Goal: Information Seeking & Learning: Check status

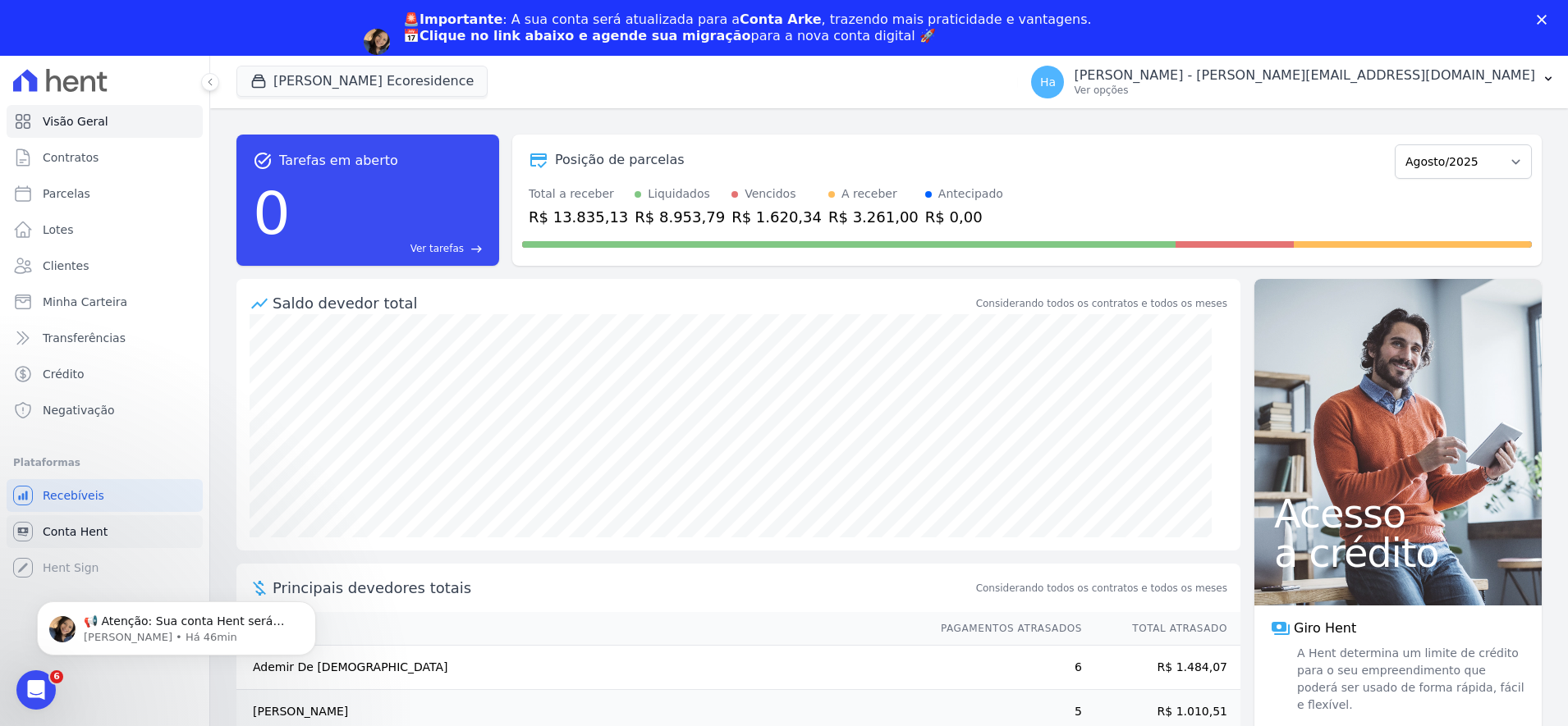
click at [101, 538] on span "Conta Hent" at bounding box center [75, 531] width 65 height 16
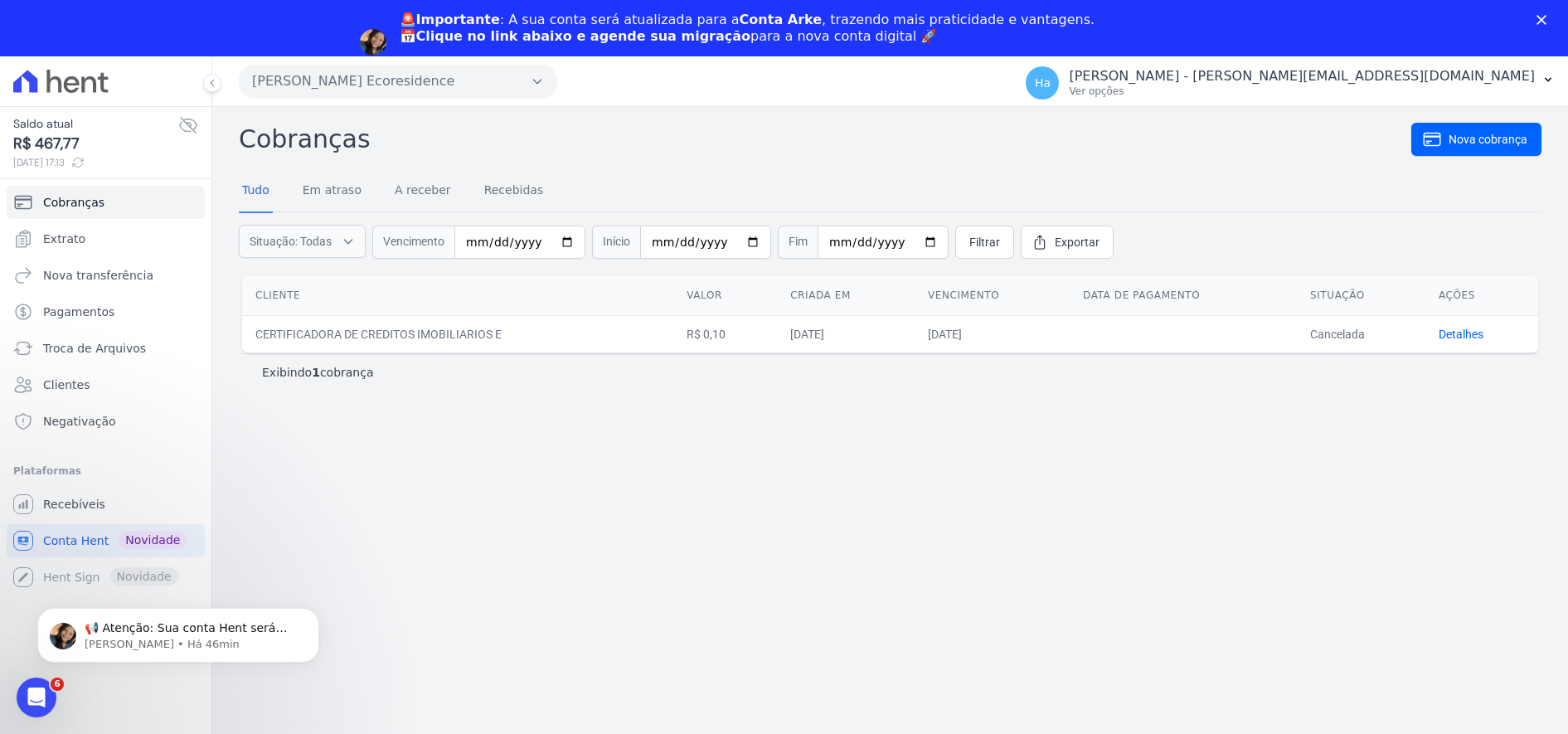
drag, startPoint x: 691, startPoint y: 347, endPoint x: 1358, endPoint y: 475, distance: 679.2
click at [1372, 469] on div "Cobranças Nova cobrança Tudo Em atraso A receber Recebidas Situação: Todas Em a…" at bounding box center [890, 448] width 1356 height 684
click at [1344, 471] on div "Cobranças Nova cobrança Tudo Em atraso A receber Recebidas Situação: Todas Em a…" at bounding box center [890, 448] width 1356 height 684
click at [61, 543] on span "Conta Hent" at bounding box center [75, 540] width 66 height 16
click at [470, 453] on div "Cobranças Nova cobrança Tudo Em atraso A receber Recebidas Situação: Todas Em a…" at bounding box center [890, 448] width 1356 height 684
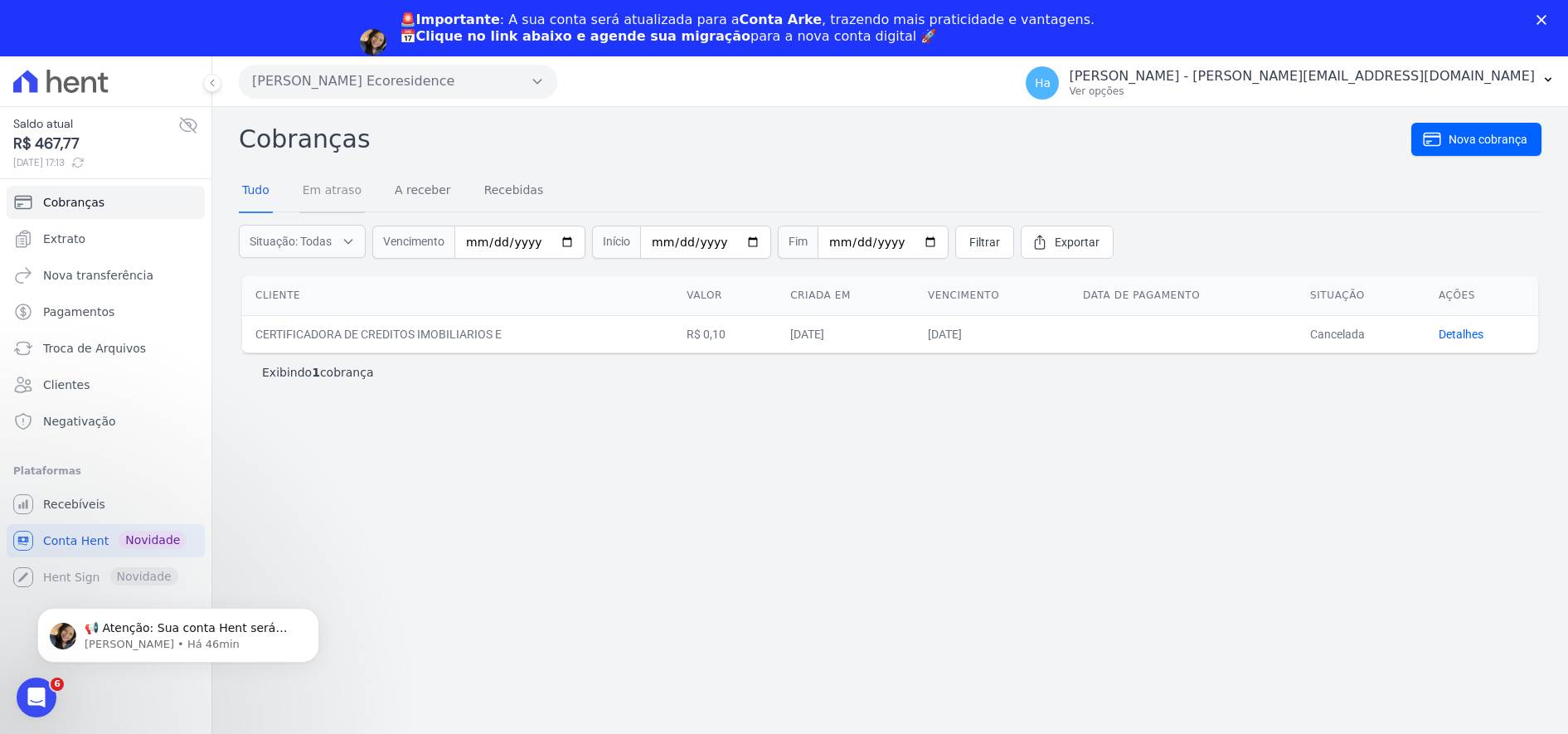
click at [343, 191] on link "Em atraso" at bounding box center [332, 192] width 66 height 43
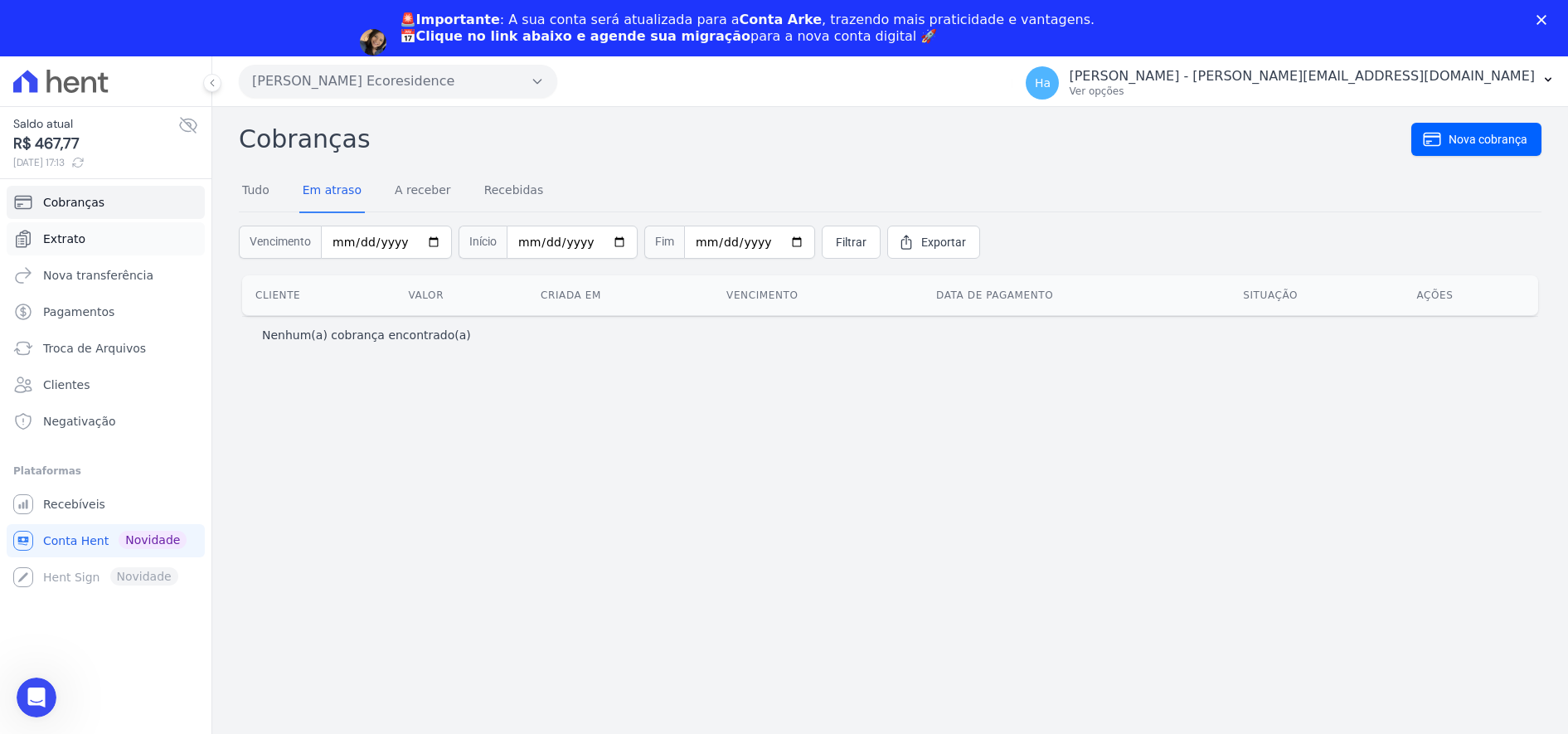
click at [89, 246] on link "Extrato" at bounding box center [106, 239] width 198 height 33
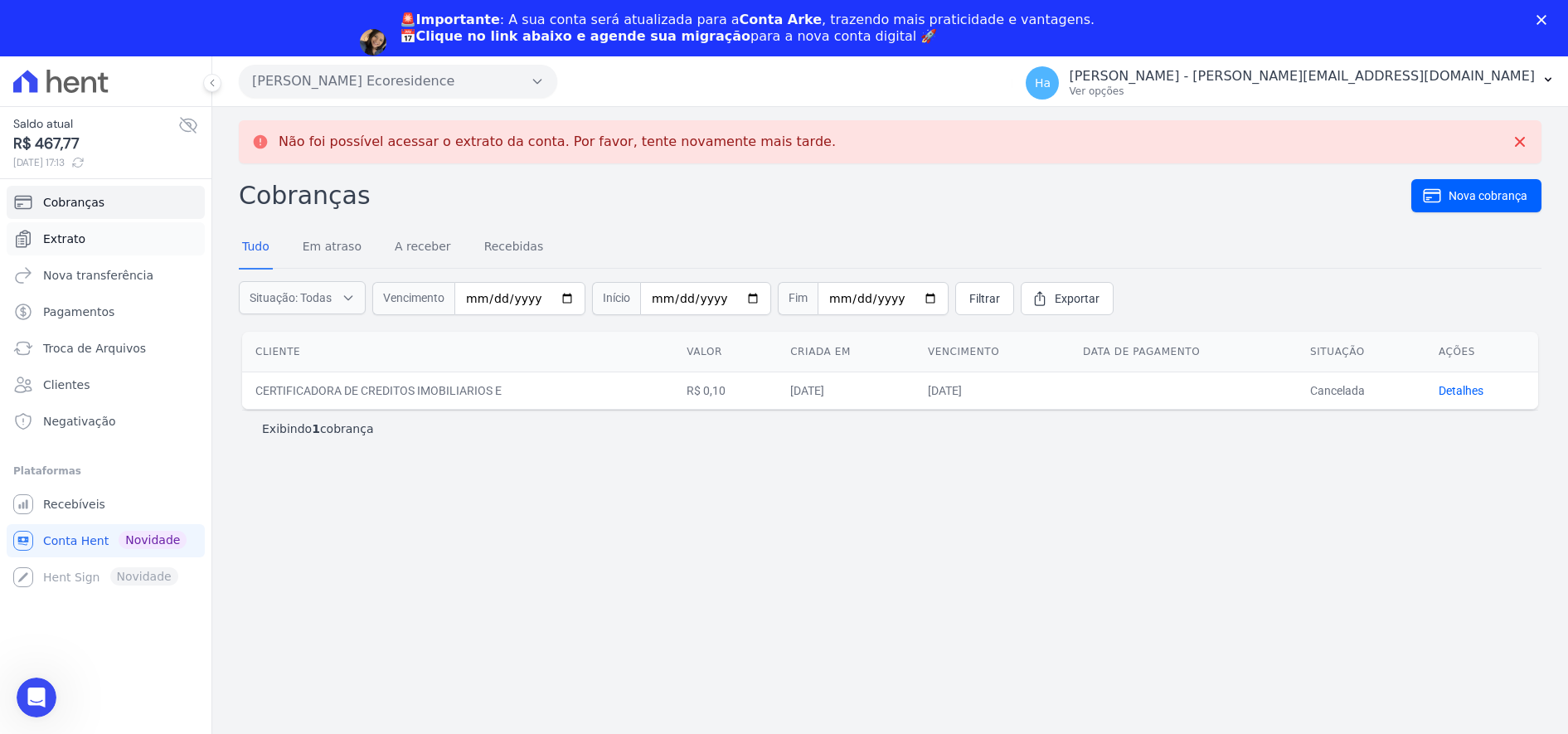
click at [68, 231] on span "Extrato" at bounding box center [63, 239] width 42 height 16
click at [56, 231] on span "Extrato" at bounding box center [63, 239] width 42 height 16
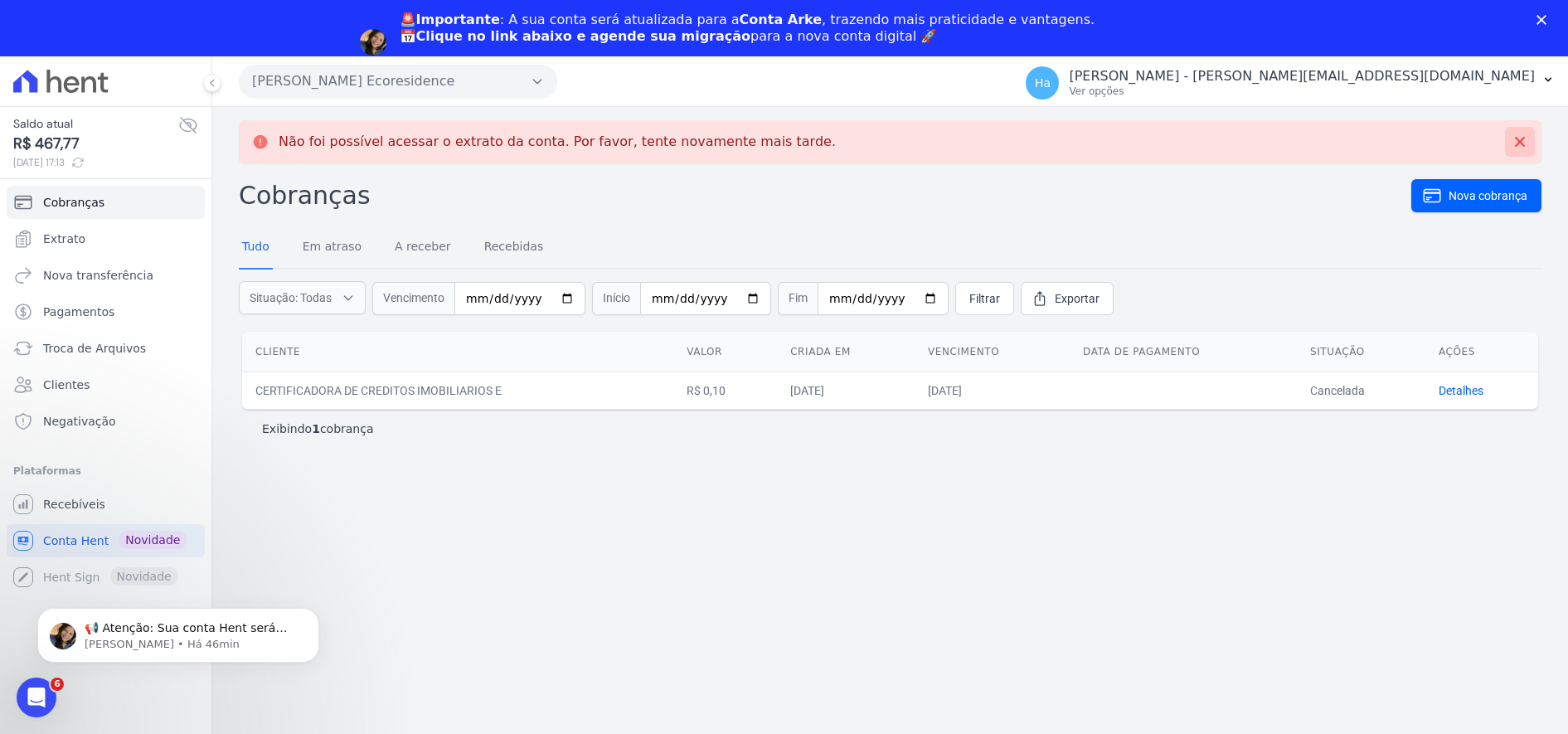
click at [1522, 147] on icon at bounding box center [1519, 141] width 16 height 16
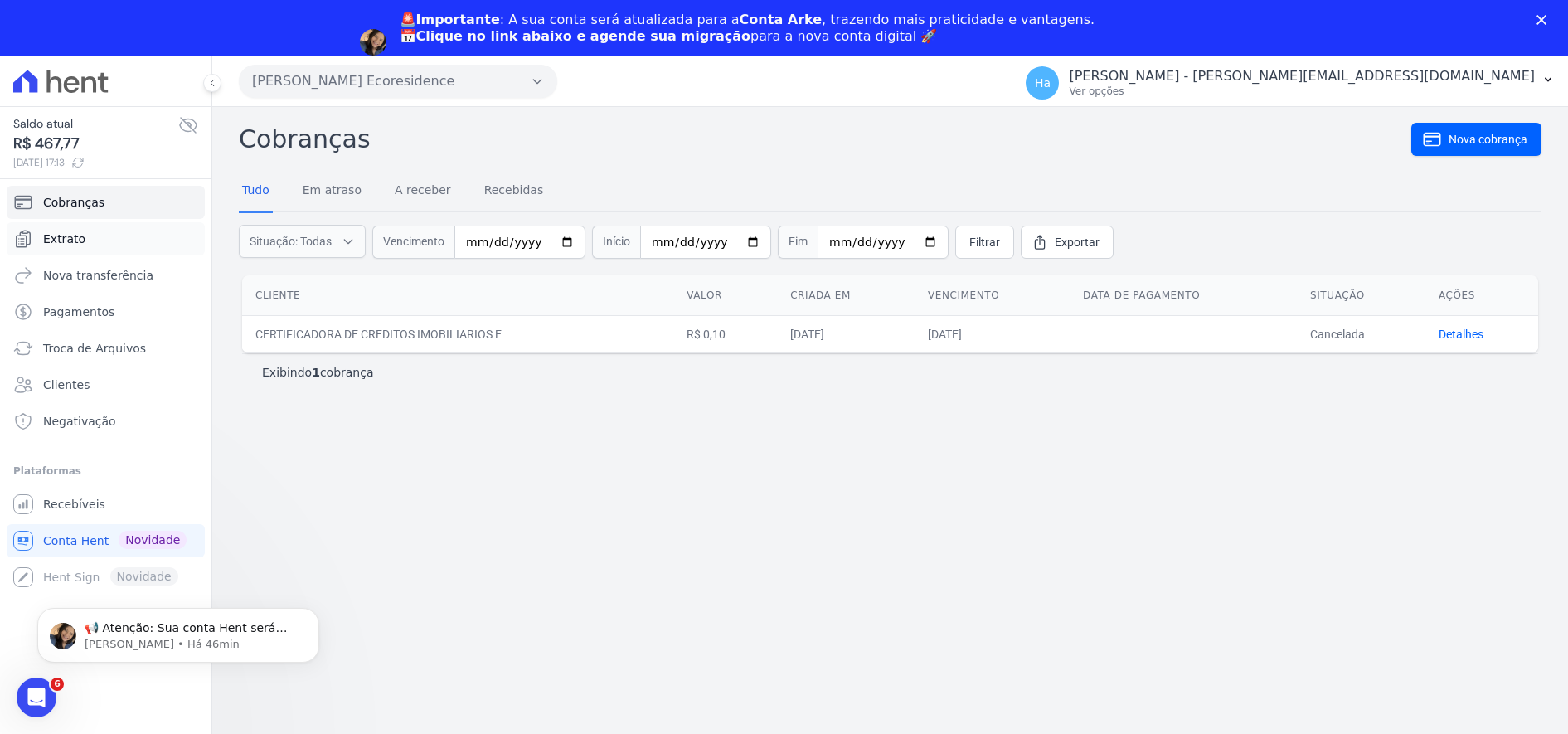
click at [64, 245] on span "Extrato" at bounding box center [63, 239] width 42 height 16
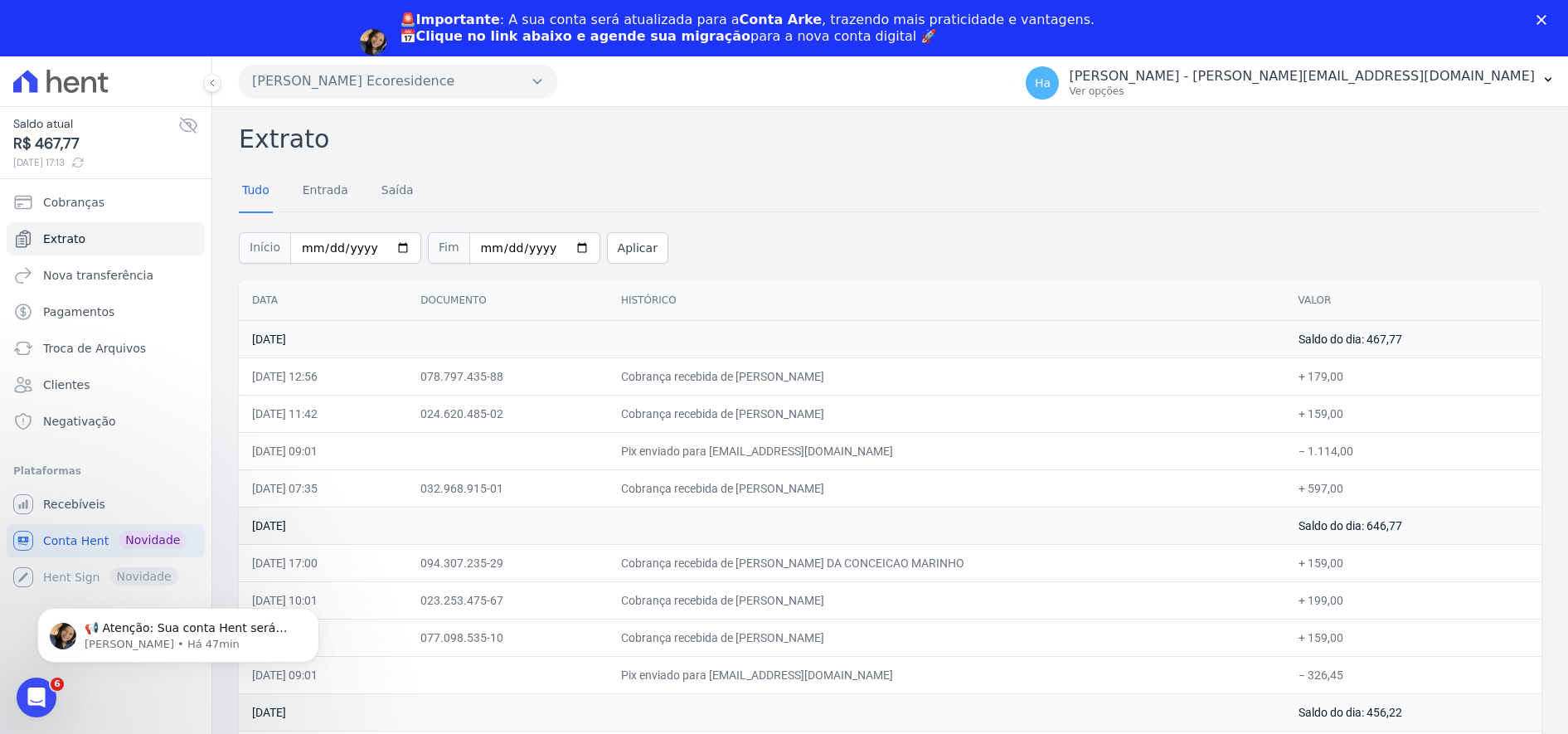
drag, startPoint x: 334, startPoint y: 383, endPoint x: 1382, endPoint y: 507, distance: 1055.3
click at [1371, 493] on td "+ 597,00" at bounding box center [1414, 488] width 257 height 38
drag, startPoint x: 1328, startPoint y: 372, endPoint x: 1343, endPoint y: 447, distance: 76.5
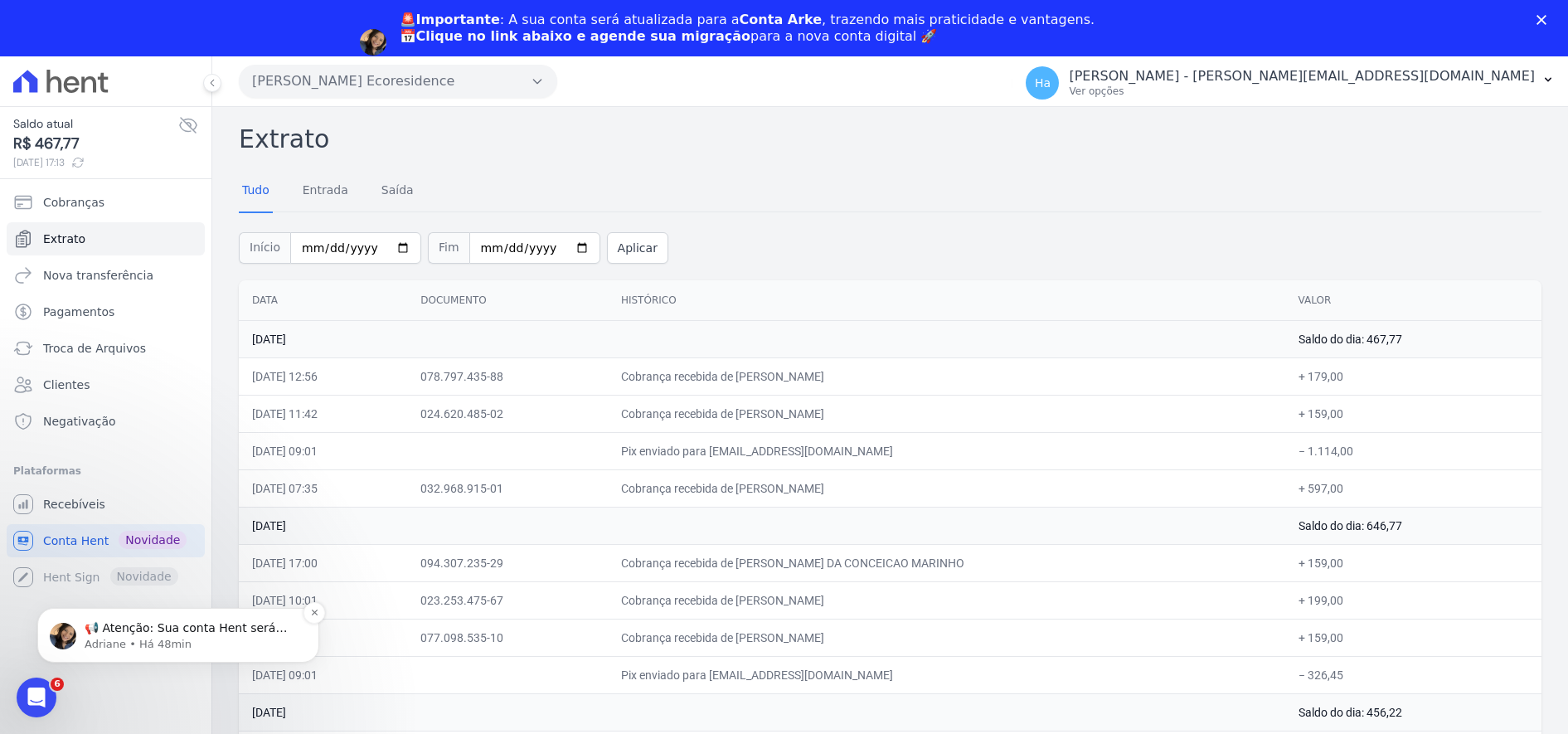
click at [219, 629] on p "📢 Atenção: Sua conta Hent será migrada para a Conta Arke! Estamos trazendo para…" at bounding box center [192, 628] width 214 height 16
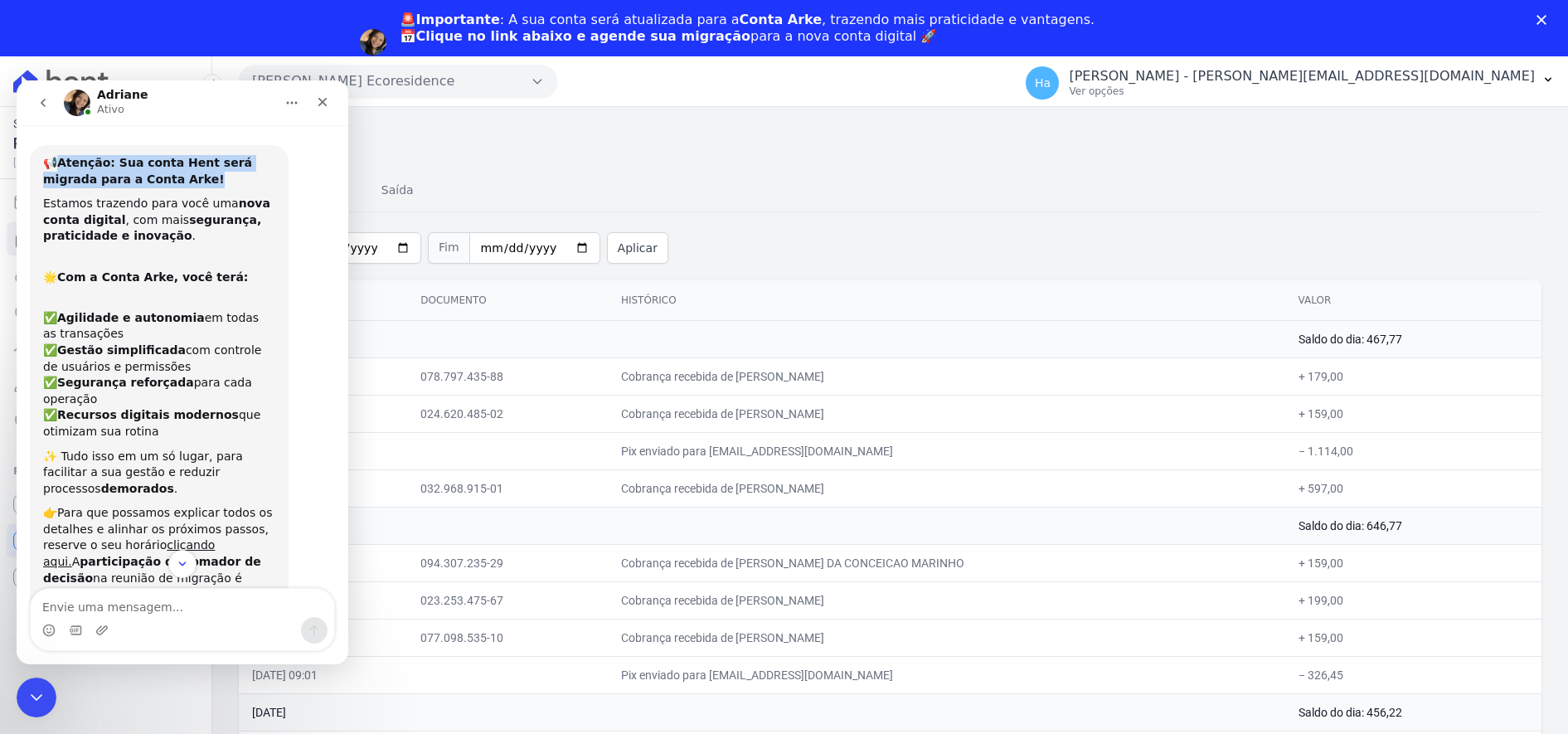
drag, startPoint x: 145, startPoint y: 173, endPoint x: 59, endPoint y: 150, distance: 89.0
click at [59, 150] on div "📢 Atenção: Sua conta Hent será migrada para a Conta Arke! Estamos trazendo para…" at bounding box center [159, 444] width 258 height 598
click at [168, 187] on div "📢 Atenção: Sua conta Hent será migrada para a Conta Arke!" at bounding box center [158, 171] width 232 height 33
drag, startPoint x: 167, startPoint y: 184, endPoint x: 43, endPoint y: 183, distance: 124.0
click at [48, 172] on div "📢 Atenção: Sua conta Hent será migrada para a Conta Arke!" at bounding box center [158, 171] width 232 height 33
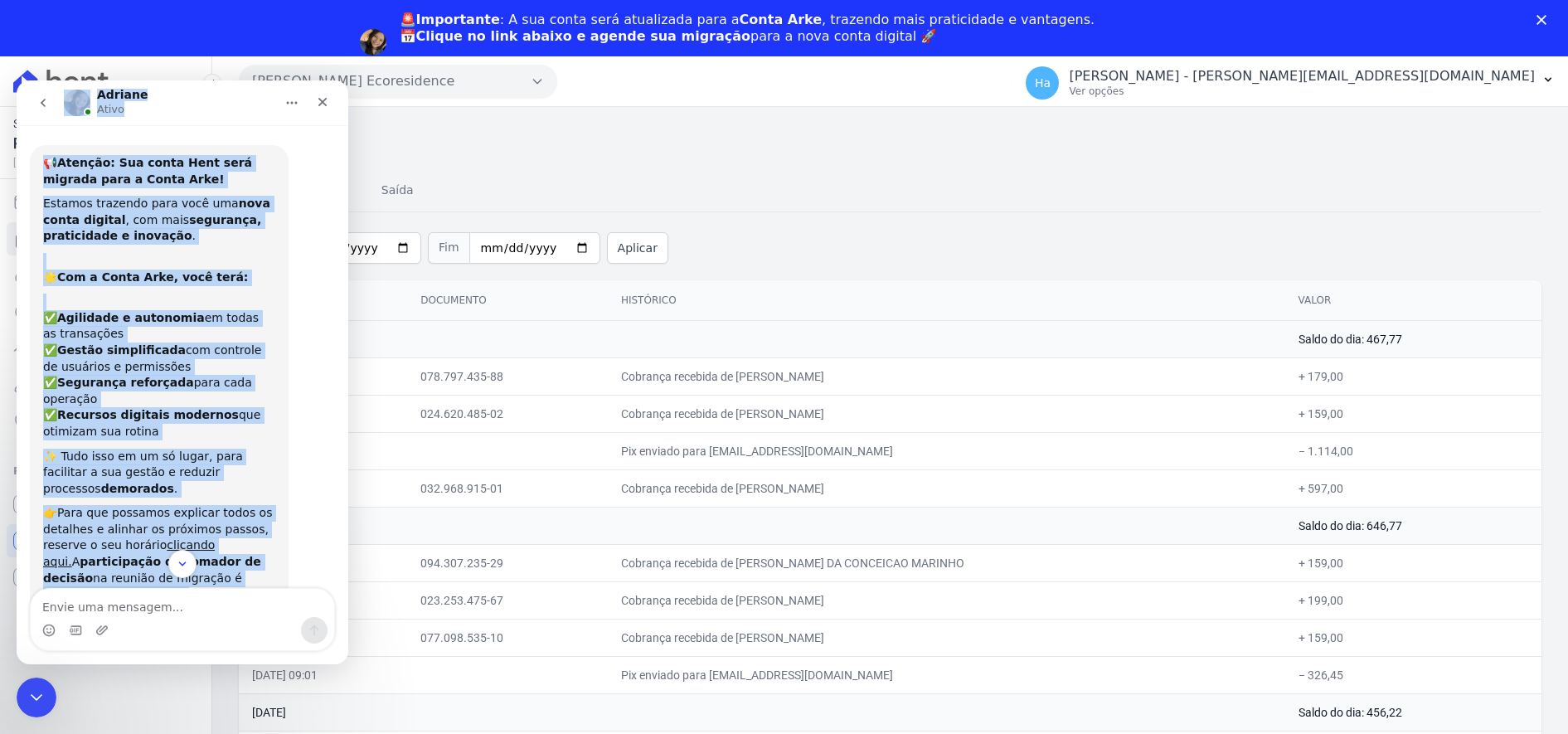
drag, startPoint x: 163, startPoint y: 542, endPoint x: 24, endPoint y: 115, distance: 449.1
click at [22, 113] on div "[PERSON_NAME] 📢 Atenção: Sua conta Hent será migrada para a Conta Arke! Estamos…" at bounding box center [182, 372] width 332 height 583
click at [322, 99] on icon "Fechar" at bounding box center [322, 102] width 14 height 14
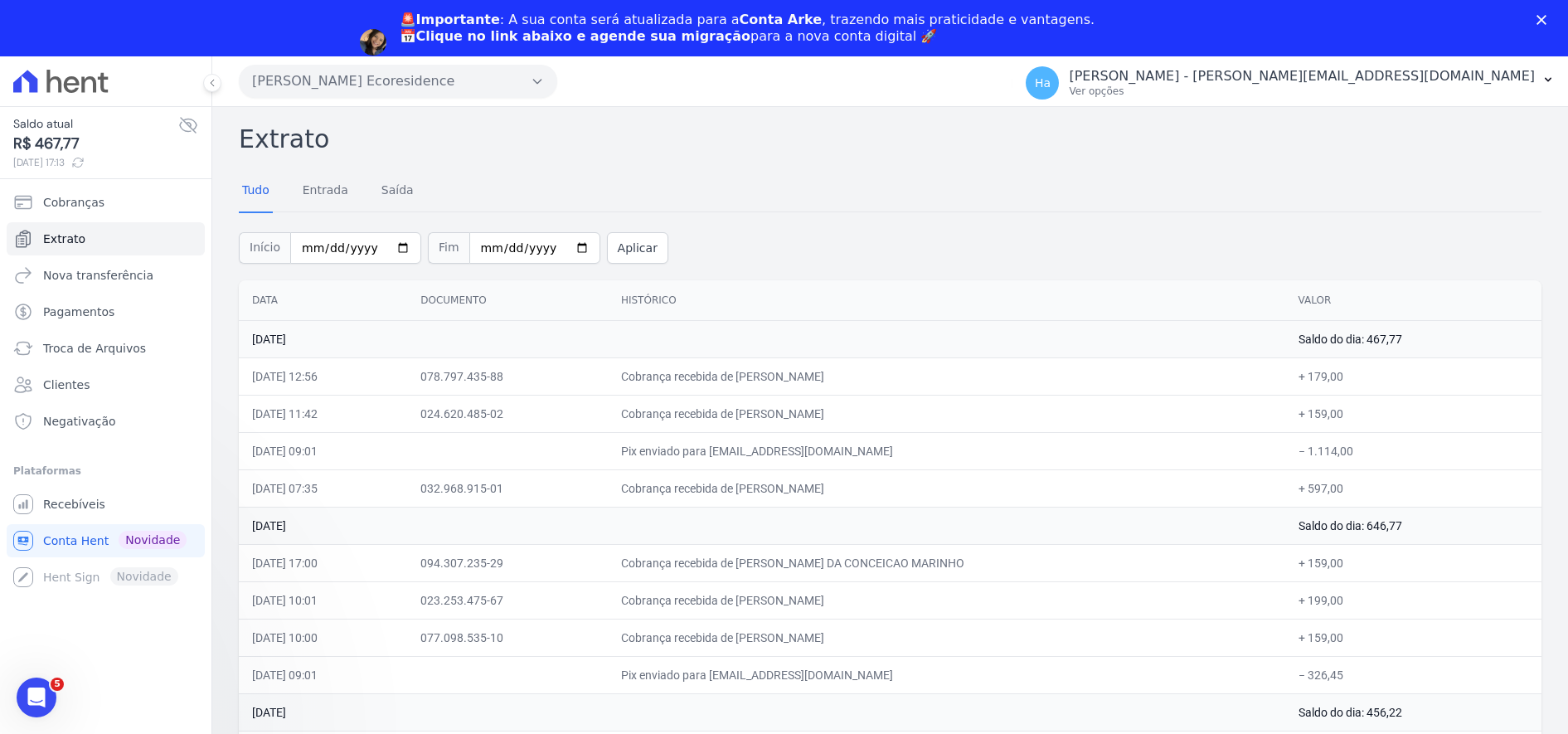
scroll to position [140, 0]
drag, startPoint x: 81, startPoint y: 145, endPoint x: 3, endPoint y: 143, distance: 78.0
click at [3, 143] on div "Saldo atual R$ 467,77 [DATE] 17:13" at bounding box center [105, 142] width 211 height 73
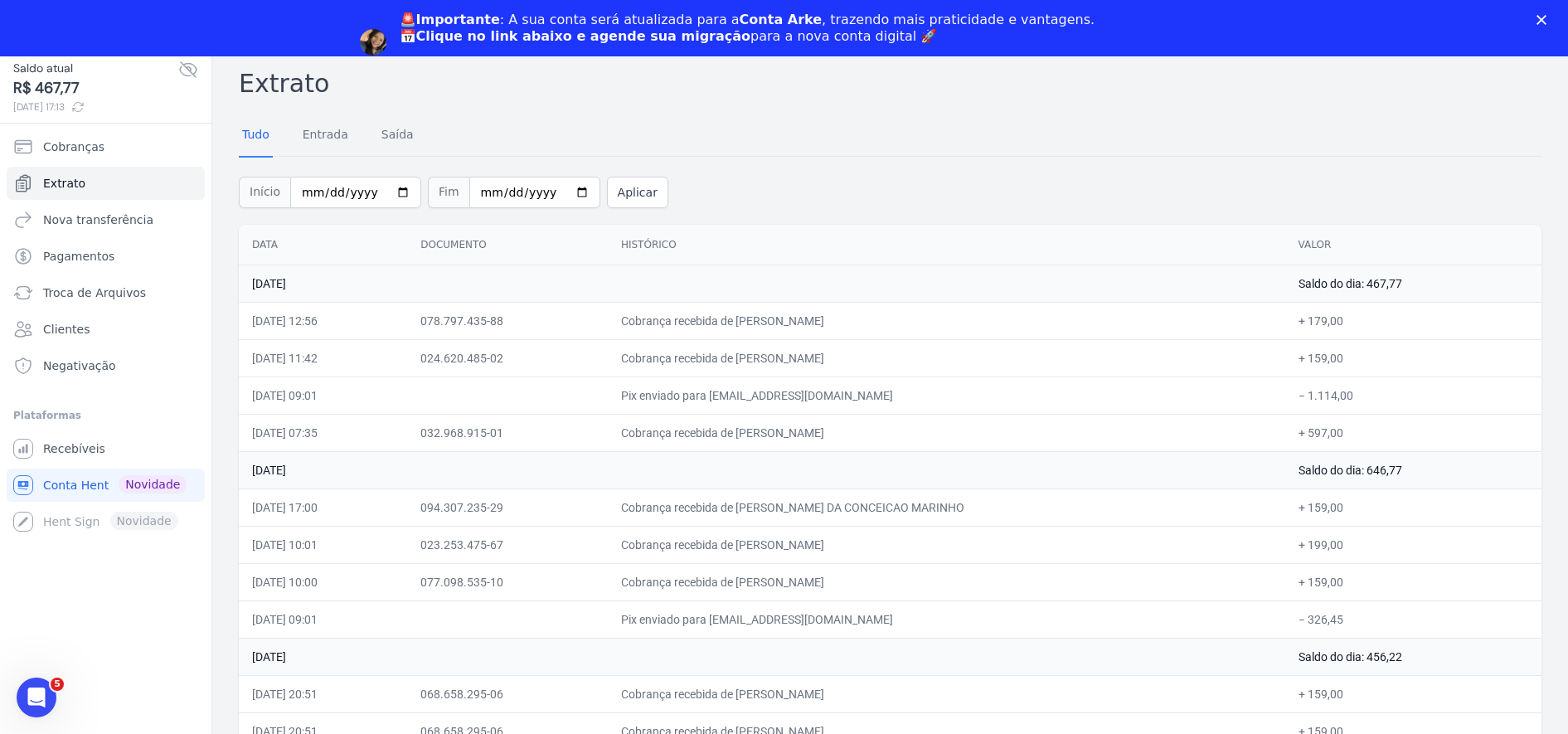
scroll to position [56, 0]
click at [32, 704] on icon "Abertura do Messenger da Intercom" at bounding box center [34, 696] width 27 height 27
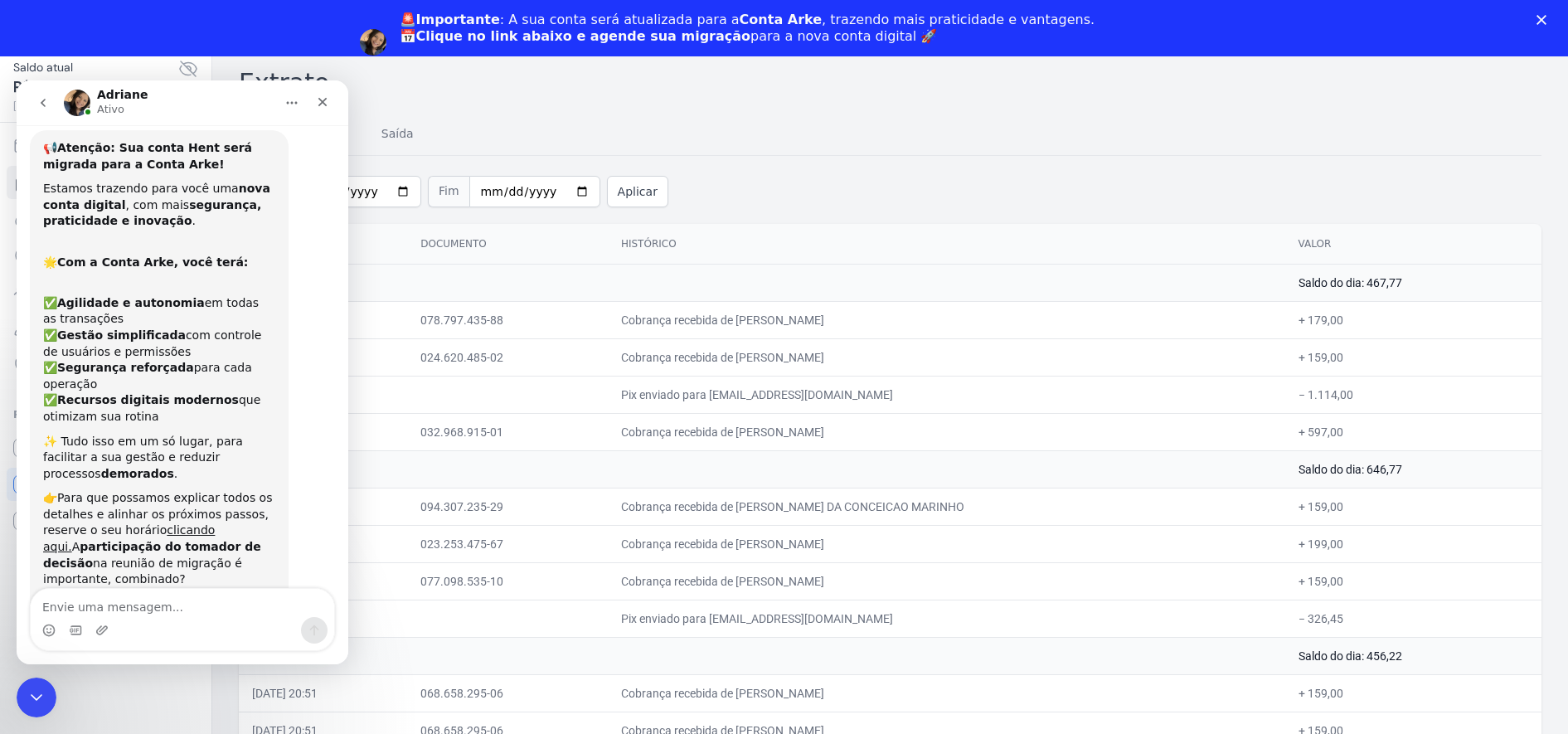
scroll to position [0, 0]
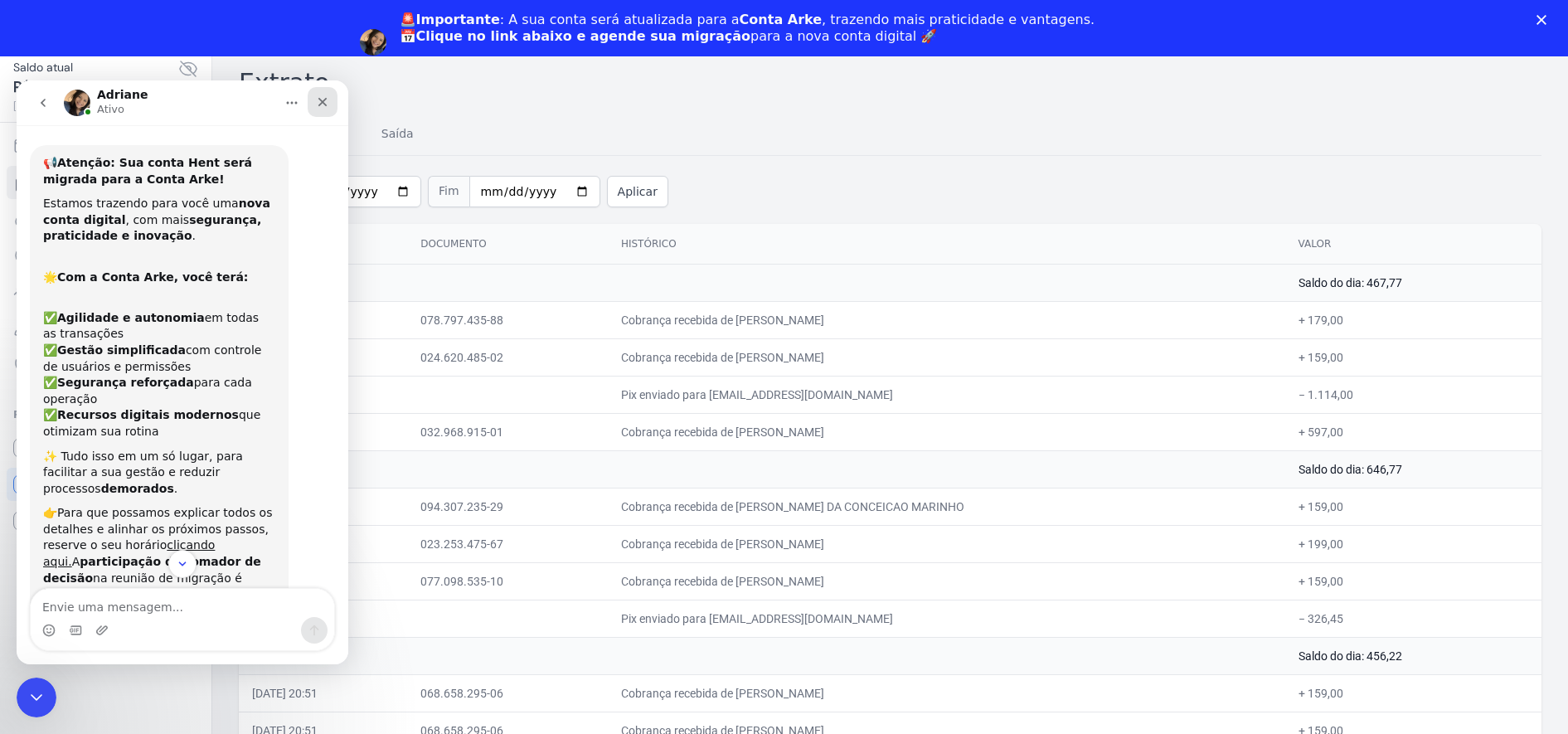
click at [322, 98] on icon "Fechar" at bounding box center [322, 102] width 14 height 14
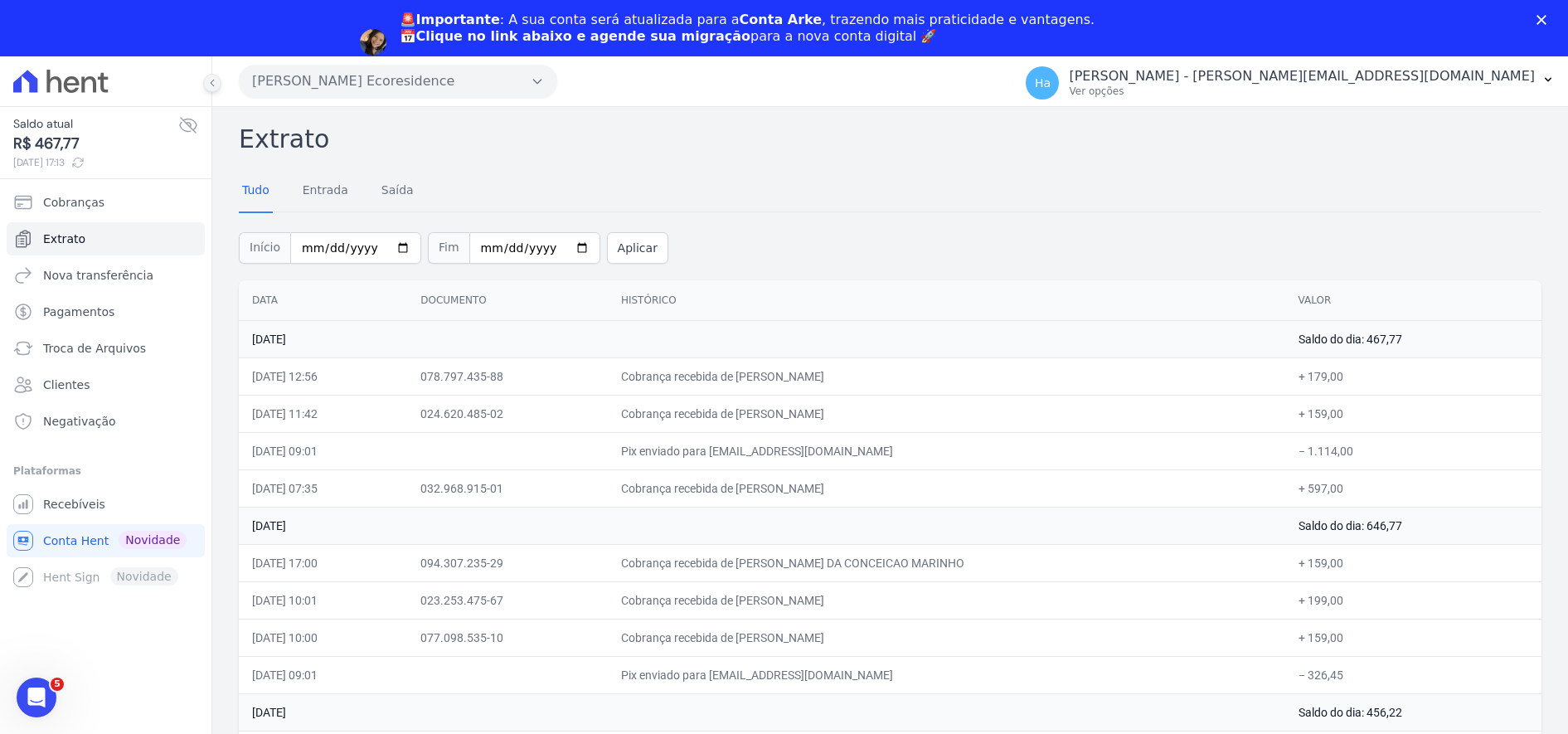
click at [216, 88] on button at bounding box center [212, 82] width 18 height 18
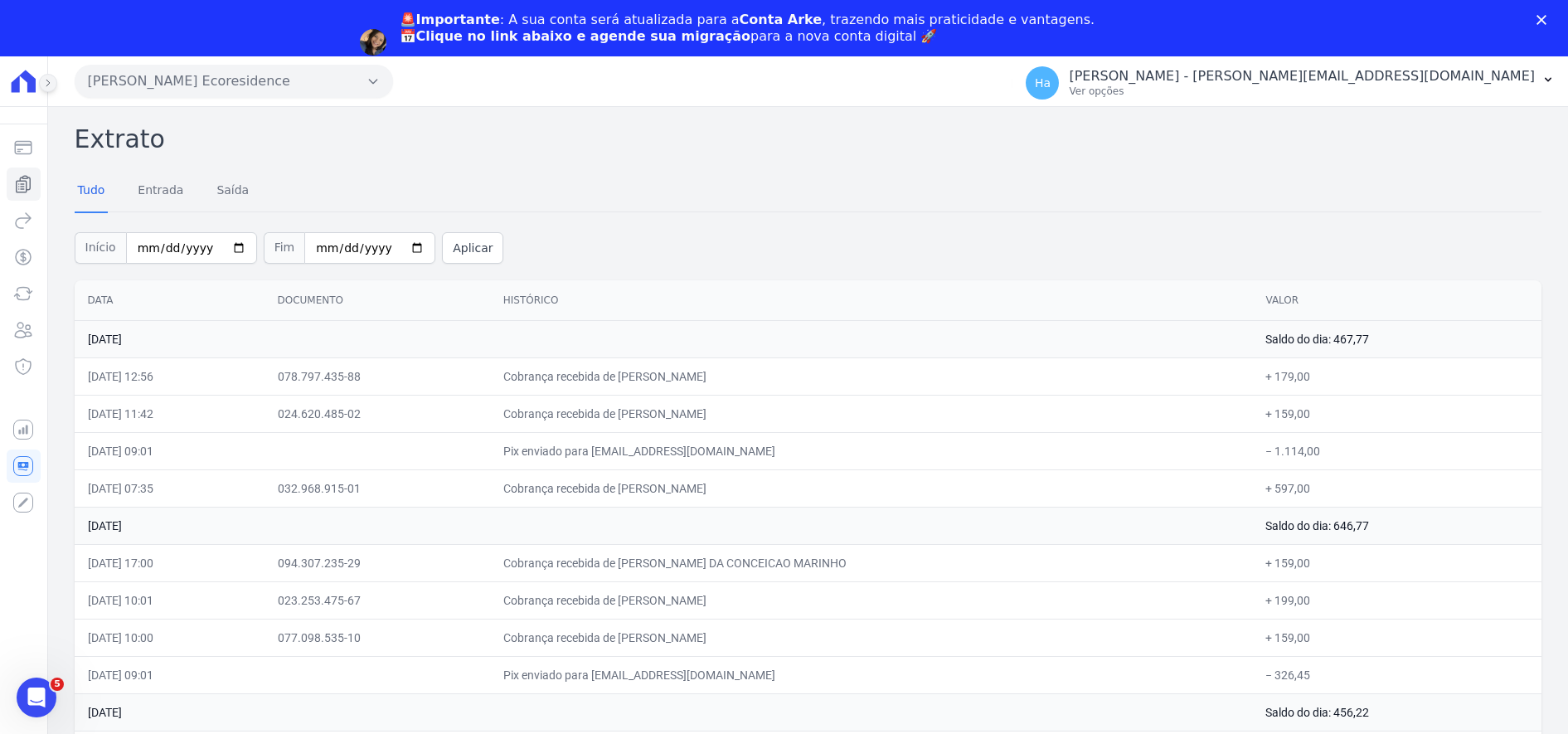
click at [216, 88] on button "[PERSON_NAME] Ecoresidence" at bounding box center [234, 81] width 318 height 33
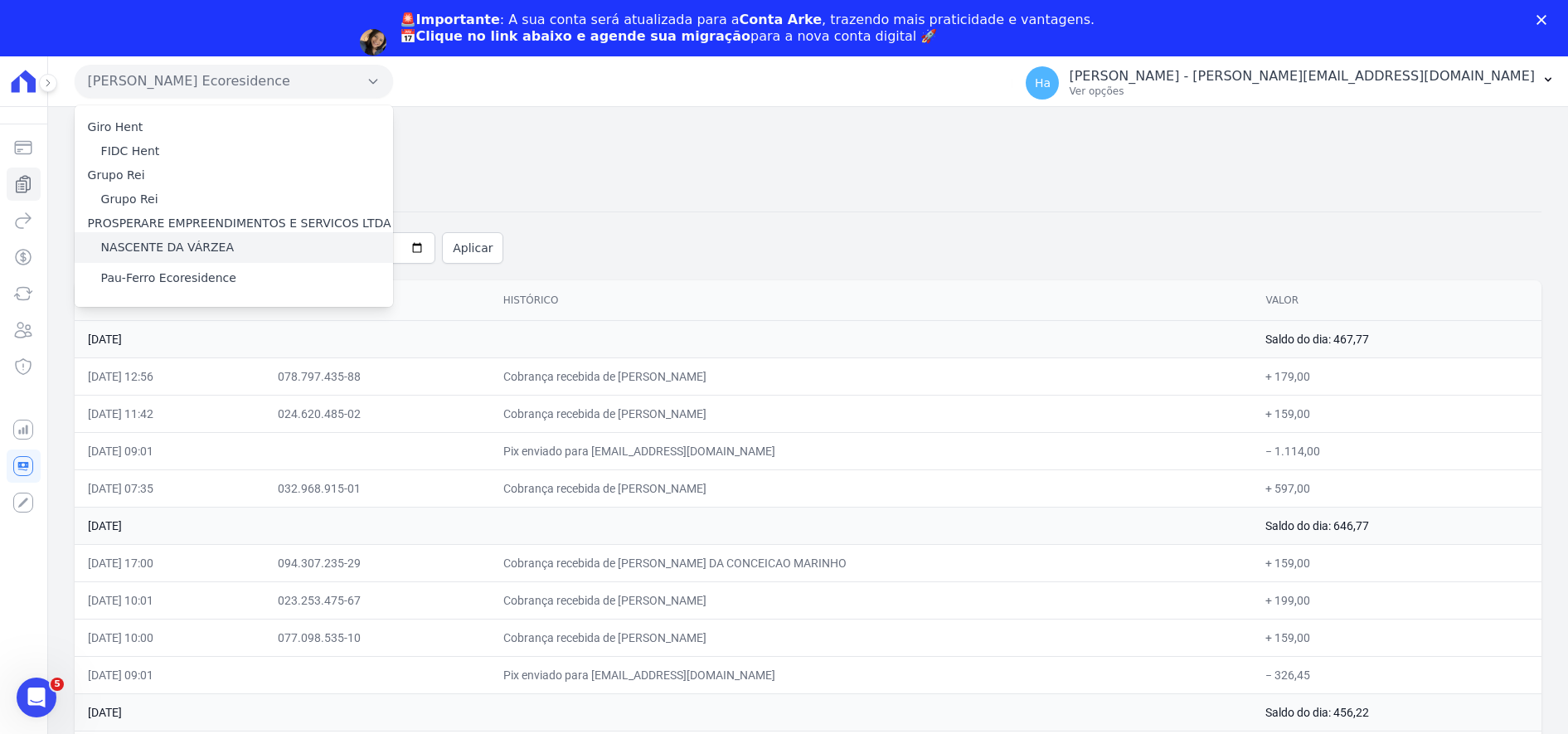
click at [180, 259] on div "NASCENTE DA VÁRZEA" at bounding box center [234, 247] width 318 height 31
click at [176, 249] on label "NASCENTE DA VÁRZEA" at bounding box center [167, 247] width 133 height 17
click at [0, 0] on input "NASCENTE DA VÁRZEA" at bounding box center [0, 0] width 0 height 0
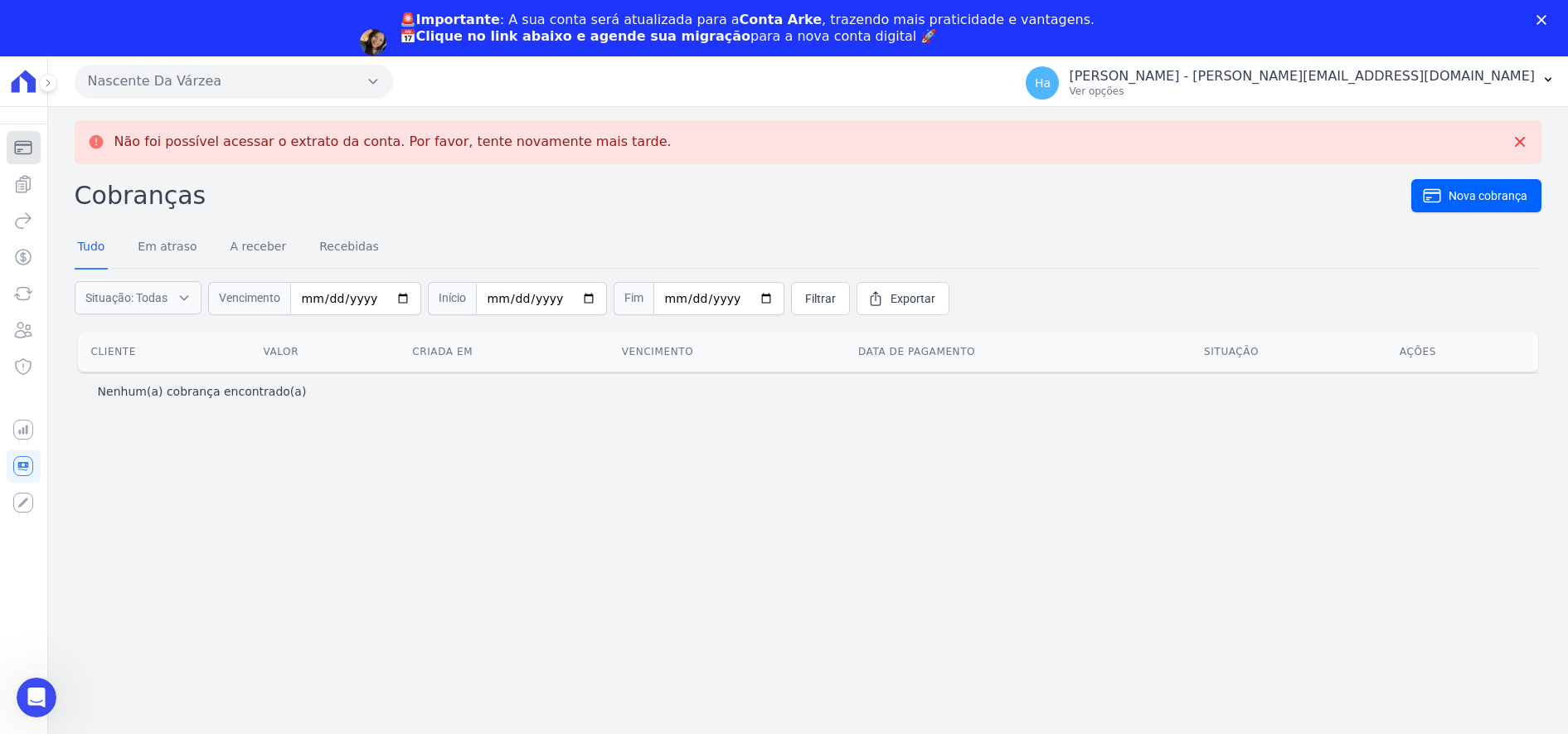
click at [24, 142] on icon "Sidebar" at bounding box center [23, 148] width 16 height 13
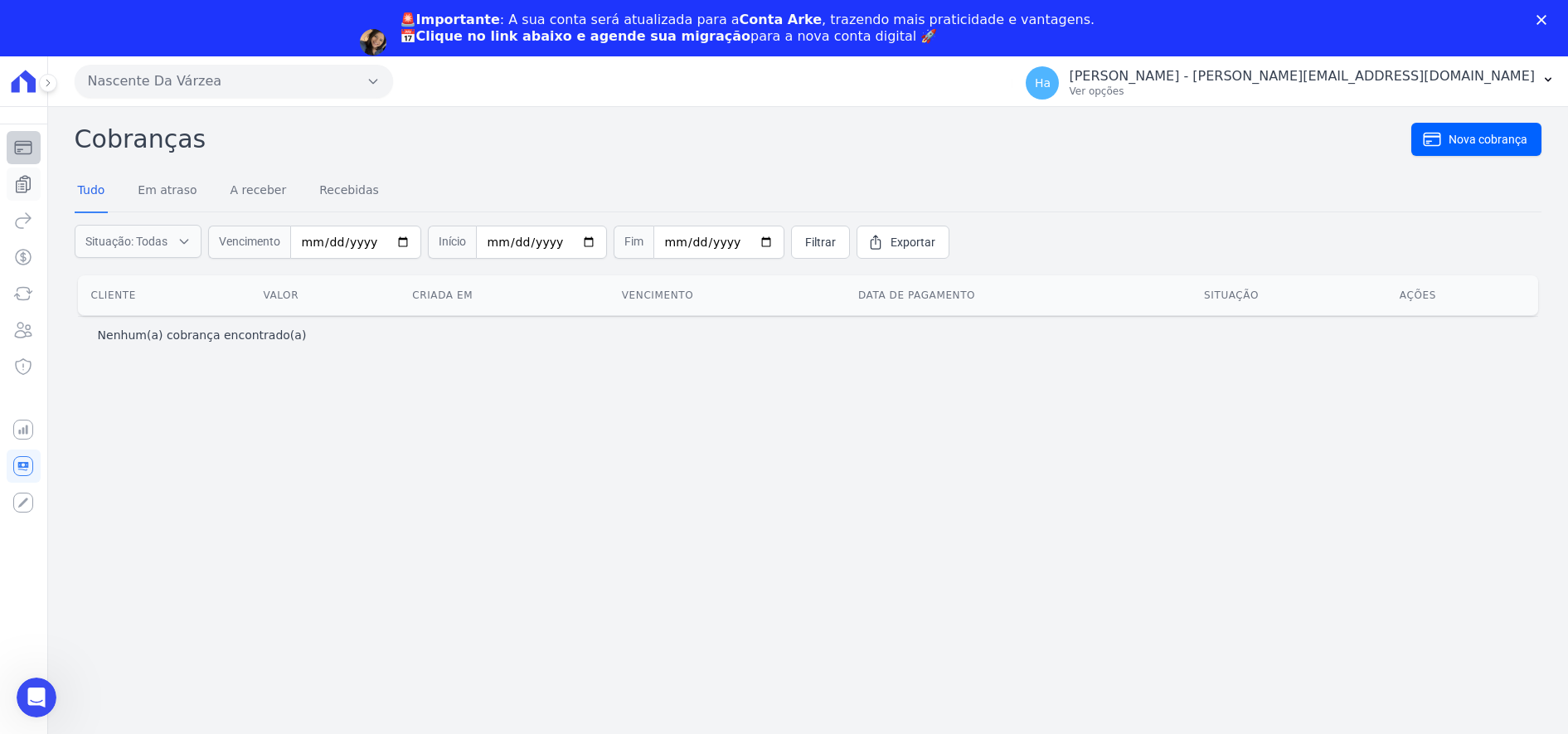
click at [21, 128] on div "Saldo atual R$ [...] atualizando... Cobranças Extrato Nova transferência Pagame…" at bounding box center [24, 312] width 34 height 413
click at [21, 182] on icon "Sidebar" at bounding box center [23, 184] width 20 height 20
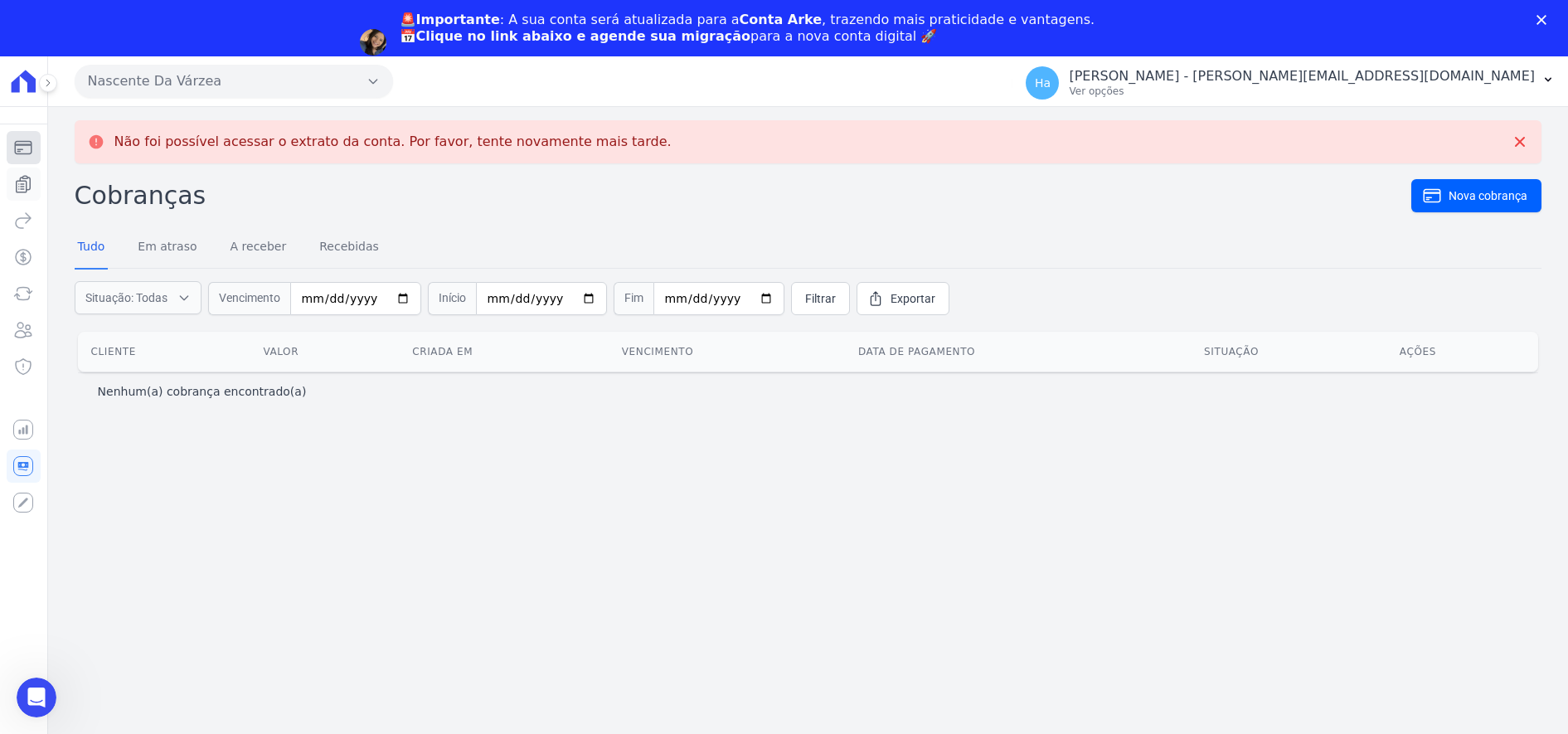
click at [17, 137] on link "Cobranças" at bounding box center [24, 147] width 34 height 33
click at [26, 132] on link "Cobranças" at bounding box center [24, 147] width 34 height 33
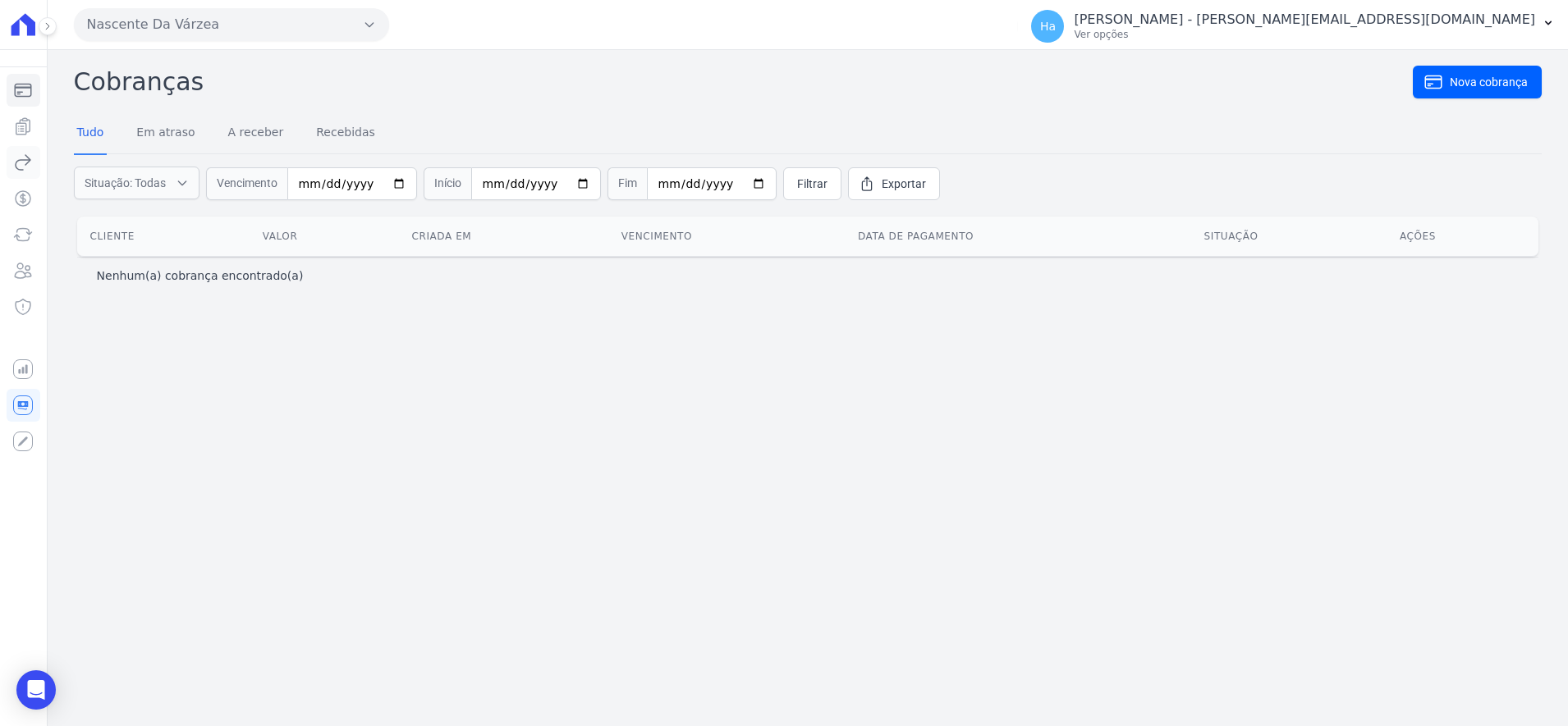
click at [21, 153] on icon "Sidebar" at bounding box center [23, 162] width 19 height 19
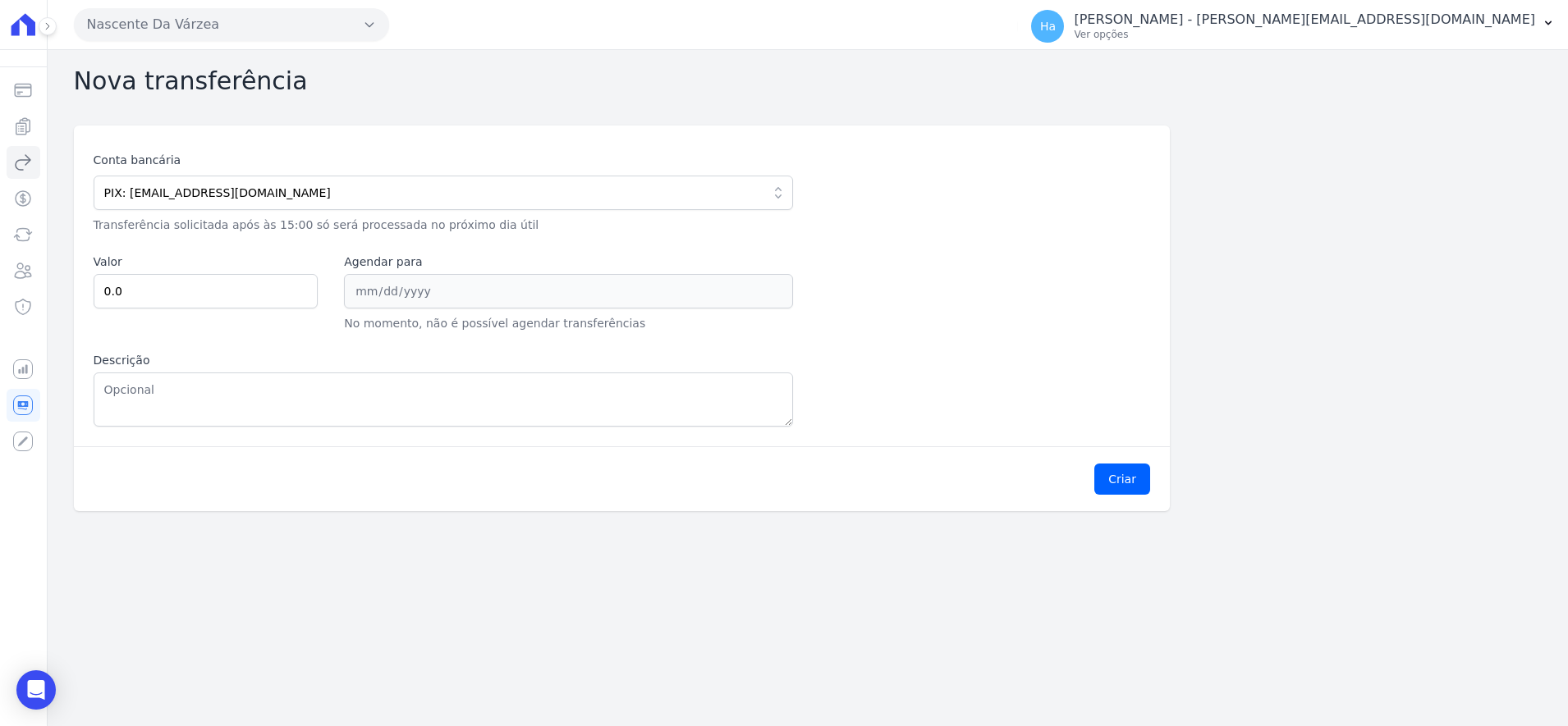
click at [21, 140] on link "Extrato" at bounding box center [24, 126] width 34 height 33
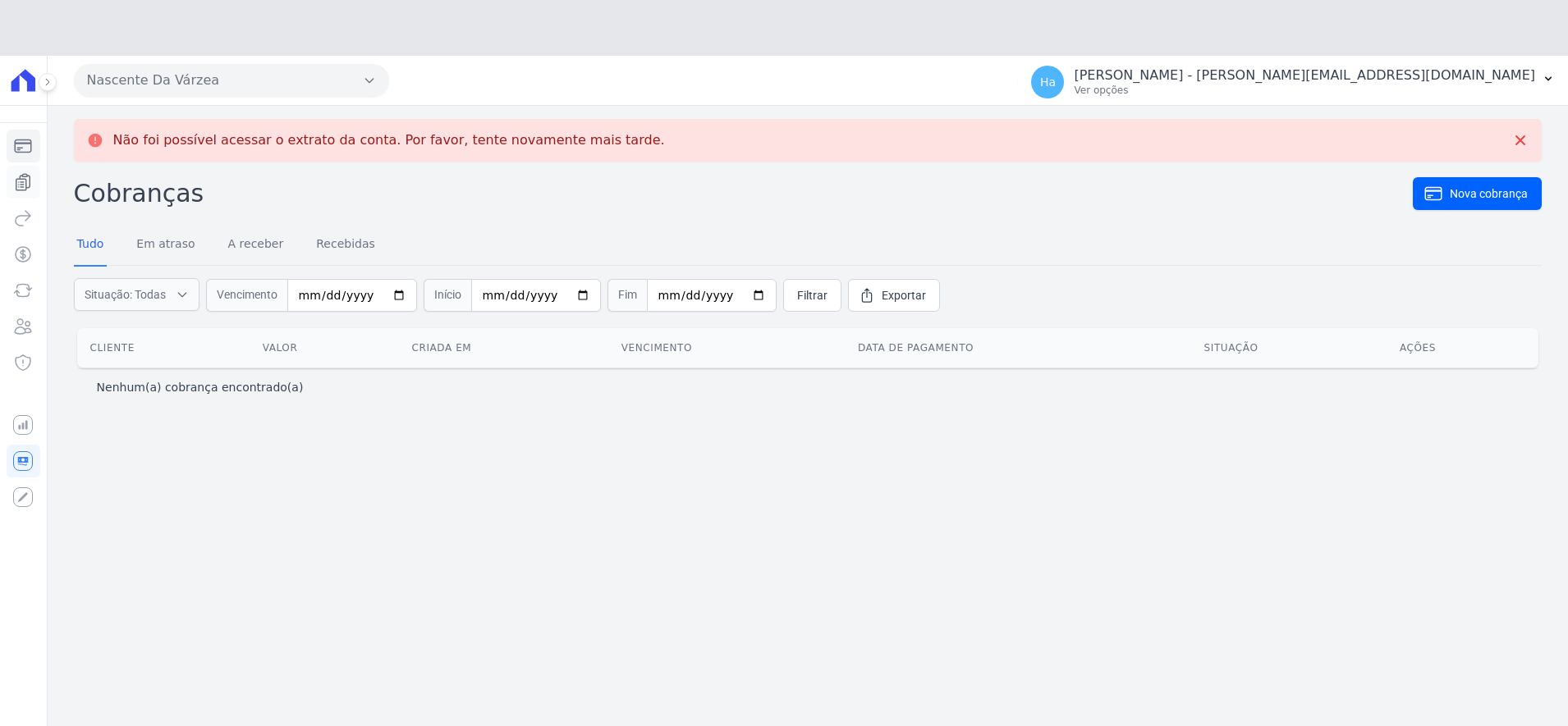
click at [24, 130] on ul "Cobranças Extrato Nova transferência Pagamentos Troca de [GEOGRAPHIC_DATA] Clie…" at bounding box center [24, 254] width 34 height 250
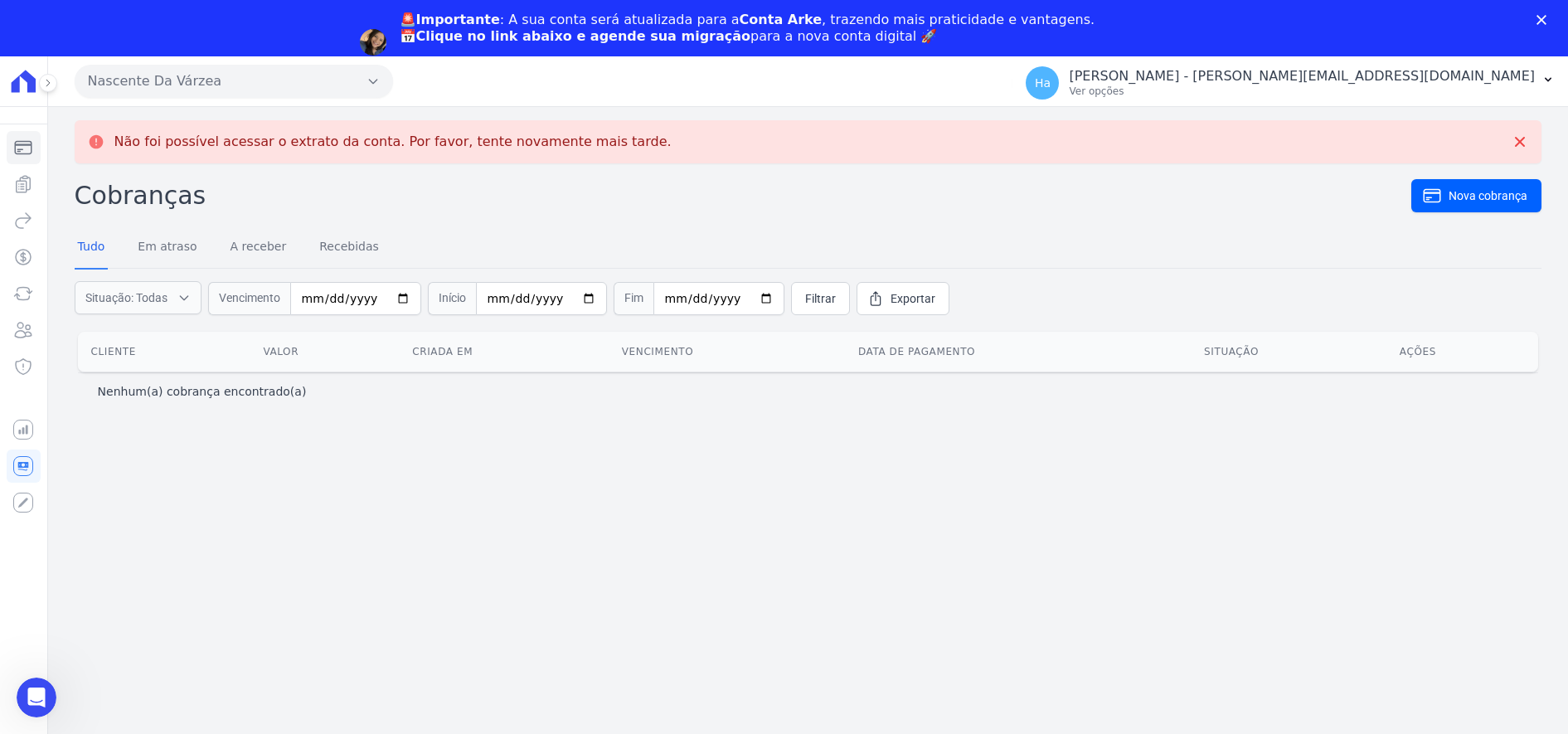
click at [616, 364] on th "Vencimento" at bounding box center [727, 352] width 236 height 40
drag, startPoint x: 772, startPoint y: 388, endPoint x: 786, endPoint y: 377, distance: 17.8
click at [773, 385] on div "Nenhum(a) cobrança encontrado(a)" at bounding box center [808, 391] width 1421 height 16
click at [27, 181] on icon "Sidebar" at bounding box center [23, 184] width 20 height 20
click at [21, 258] on icon "Sidebar" at bounding box center [23, 257] width 20 height 20
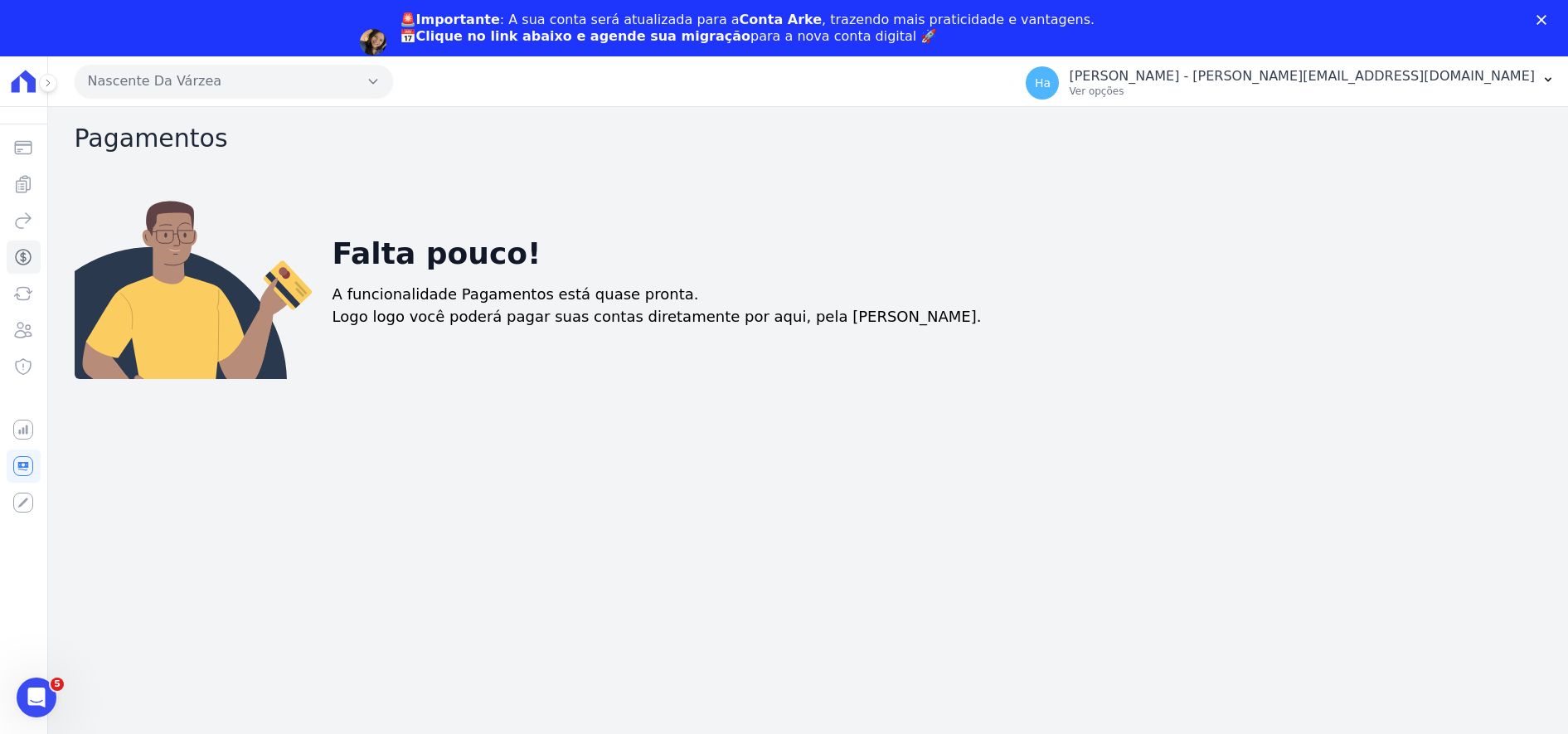
drag, startPoint x: 559, startPoint y: 565, endPoint x: 0, endPoint y: 121, distance: 713.9
click at [503, 555] on div "Pagamentos Falta pouco! A funcionalidade Pagamentos está quase pronta. Logo log…" at bounding box center [808, 448] width 1520 height 684
